Goal: Transaction & Acquisition: Subscribe to service/newsletter

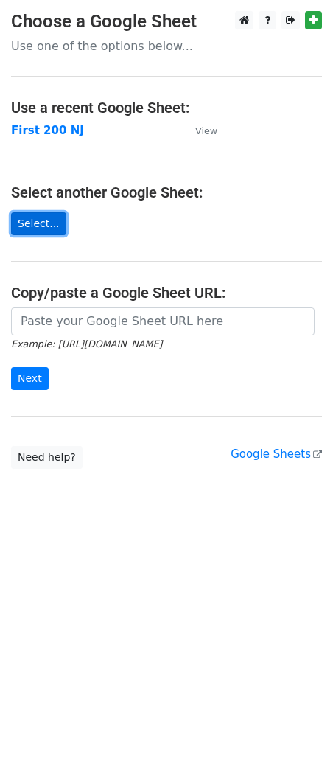
click at [47, 230] on link "Select..." at bounding box center [38, 223] width 55 height 23
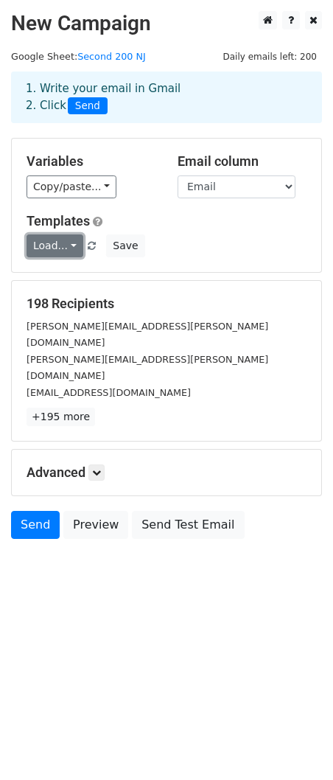
click at [69, 253] on link "Load..." at bounding box center [55, 245] width 57 height 23
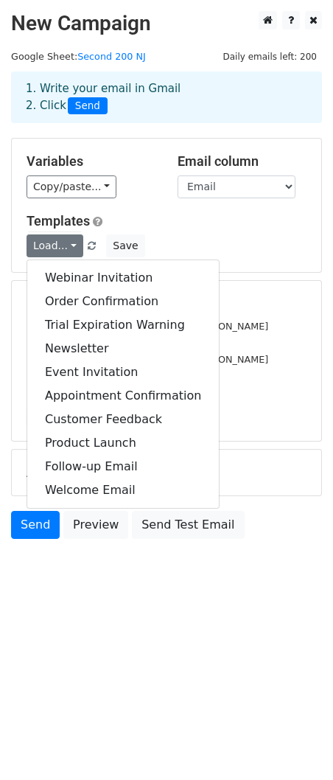
click at [184, 239] on div "Load... Webinar Invitation Order Confirmation Trial Expiration Warning Newslett…" at bounding box center [166, 245] width 302 height 23
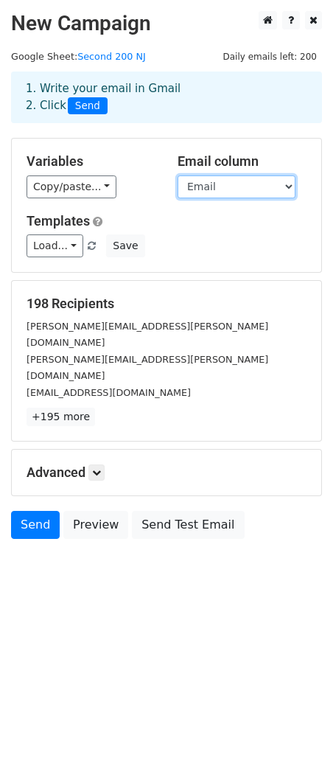
click at [235, 195] on select "First Name Last Name Company Email" at bounding box center [237, 186] width 118 height 23
click at [178, 175] on select "First Name Last Name Company Email" at bounding box center [237, 186] width 118 height 23
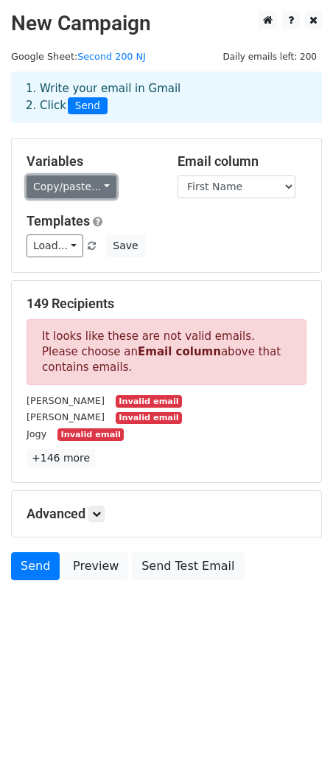
click at [100, 197] on link "Copy/paste..." at bounding box center [72, 186] width 90 height 23
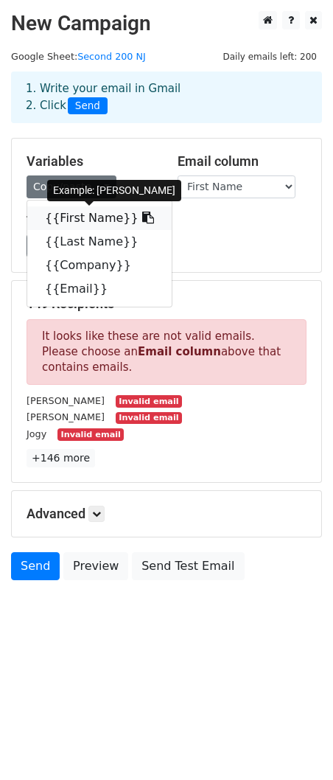
click at [100, 210] on link "{{First Name}}" at bounding box center [99, 218] width 145 height 24
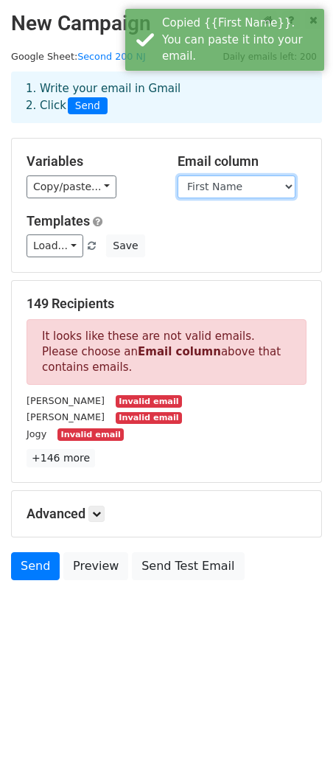
click at [222, 188] on select "First Name Last Name Company Email" at bounding box center [237, 186] width 118 height 23
select select "Email"
click at [178, 175] on select "First Name Last Name Company Email" at bounding box center [237, 186] width 118 height 23
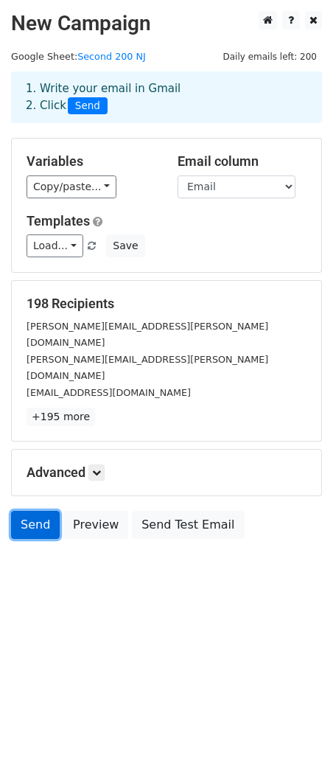
click at [32, 511] on link "Send" at bounding box center [35, 525] width 49 height 28
